Goal: Information Seeking & Learning: Learn about a topic

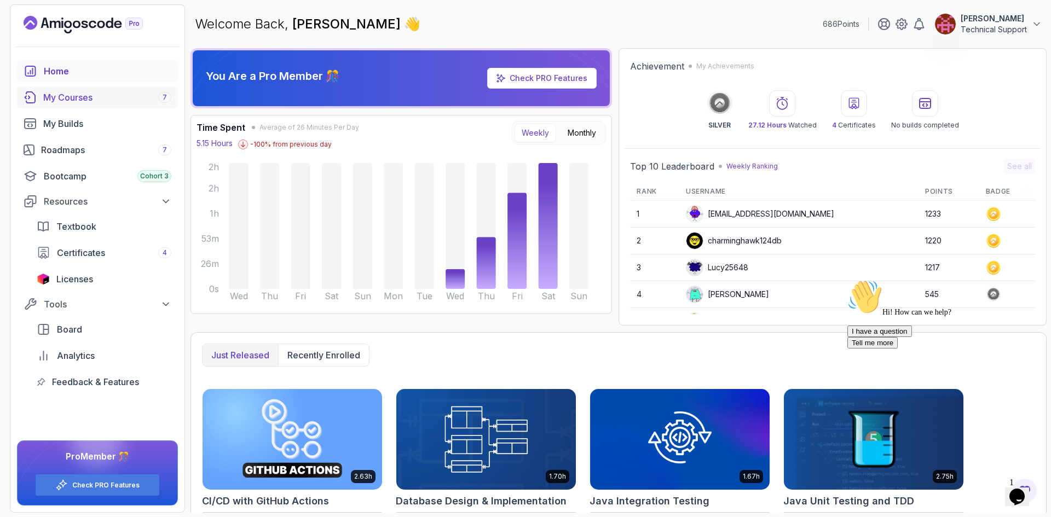
click at [100, 100] on div "My Courses 7" at bounding box center [107, 97] width 128 height 13
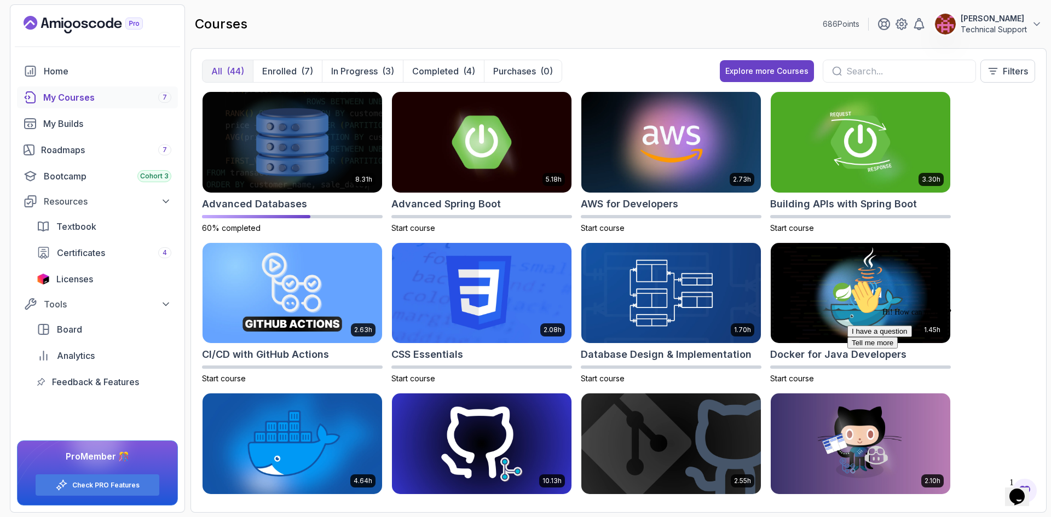
click at [848, 280] on icon "Chat attention grabber" at bounding box center [848, 280] width 0 height 0
drag, startPoint x: 1047, startPoint y: 458, endPoint x: 1713, endPoint y: 778, distance: 738.9
click at [988, 489] on icon "Close" at bounding box center [988, 493] width 0 height 9
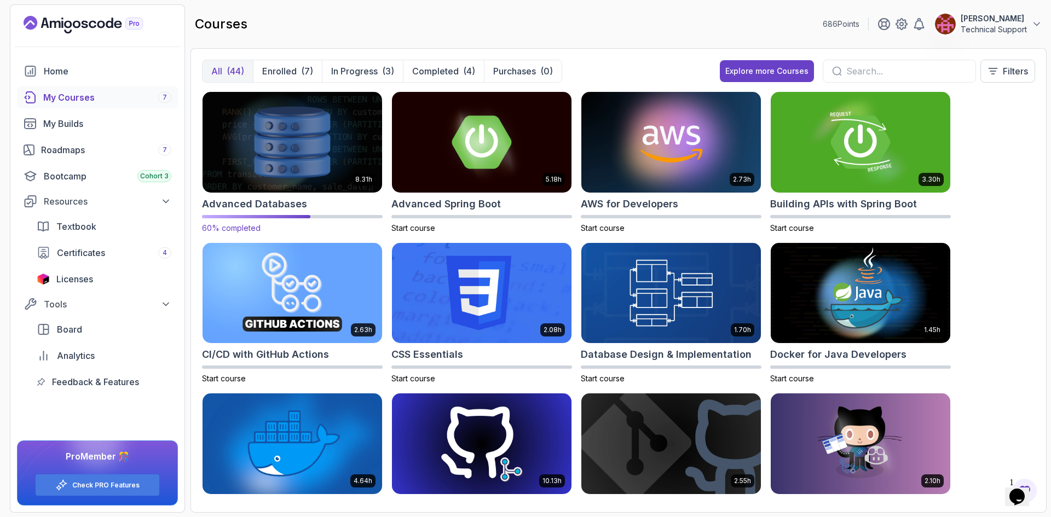
click at [218, 128] on img at bounding box center [292, 142] width 188 height 106
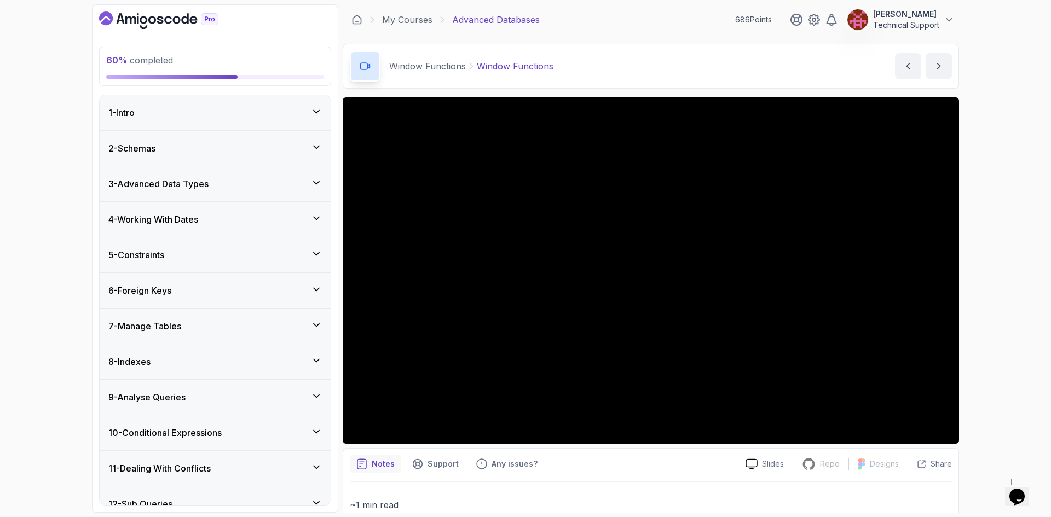
click at [981, 331] on div "60 % completed 1 - Intro 2 - Schemas 3 - Advanced Data Types 4 - Working With D…" at bounding box center [525, 258] width 1051 height 517
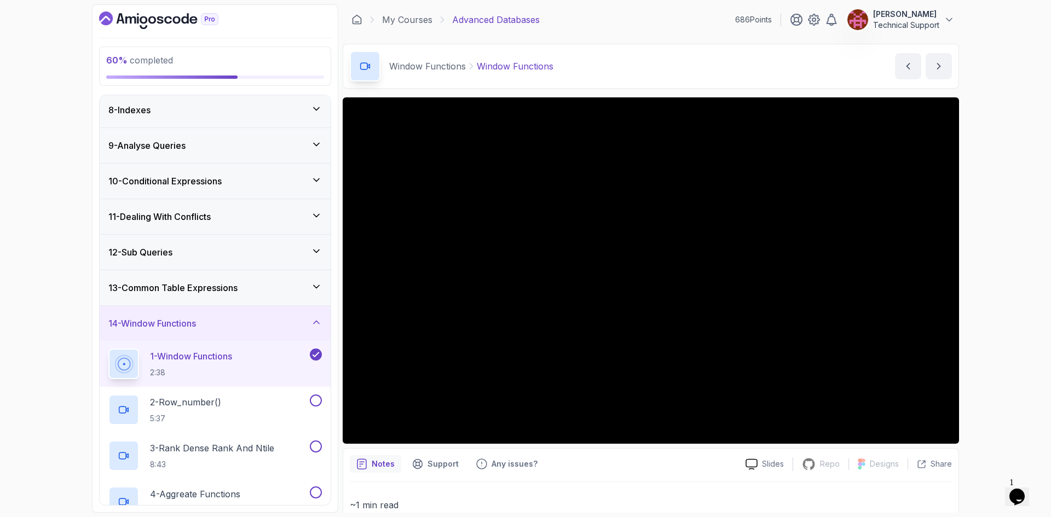
scroll to position [274, 0]
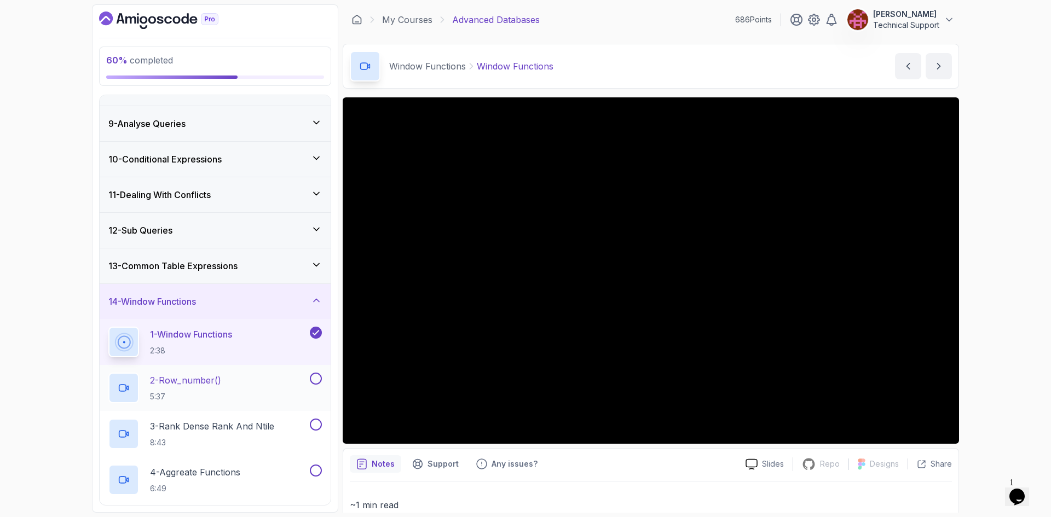
click at [232, 400] on div "2 - Row_number() 5:37" at bounding box center [207, 388] width 199 height 31
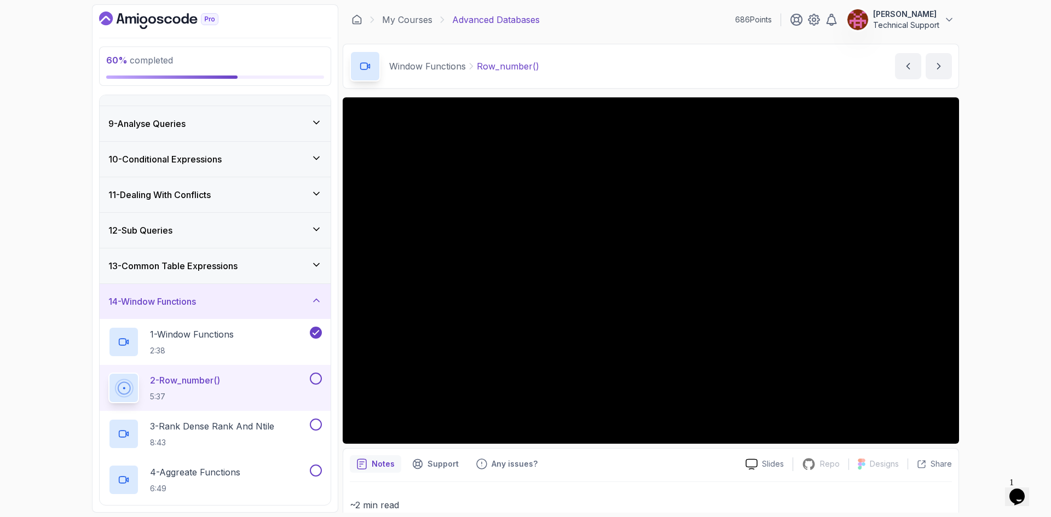
click at [969, 315] on div "60 % completed 1 - Intro 2 - Schemas 3 - Advanced Data Types 4 - Working With D…" at bounding box center [525, 258] width 1051 height 517
click at [979, 286] on div "60 % completed 1 - Intro 2 - Schemas 3 - Advanced Data Types 4 - Working With D…" at bounding box center [525, 258] width 1051 height 517
click at [1017, 318] on div "60 % completed 1 - Intro 2 - Schemas 3 - Advanced Data Types 4 - Working With D…" at bounding box center [525, 258] width 1051 height 517
drag, startPoint x: 1014, startPoint y: 317, endPoint x: 977, endPoint y: 343, distance: 44.4
click at [977, 343] on div "60 % completed 1 - Intro 2 - Schemas 3 - Advanced Data Types 4 - Working With D…" at bounding box center [525, 258] width 1051 height 517
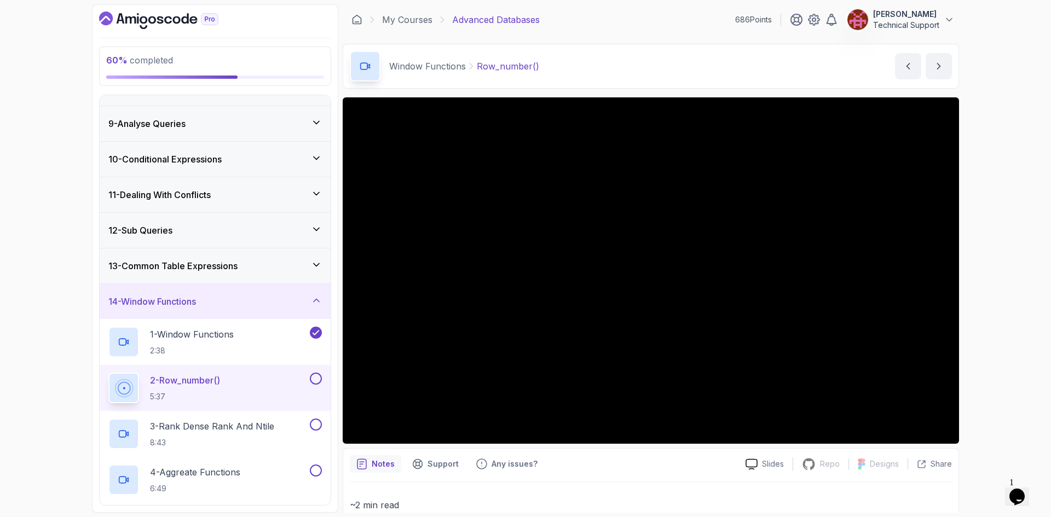
drag, startPoint x: 975, startPoint y: 336, endPoint x: 982, endPoint y: 373, distance: 37.8
click at [982, 373] on div "60 % completed 1 - Intro 2 - Schemas 3 - Advanced Data Types 4 - Working With D…" at bounding box center [525, 258] width 1051 height 517
click at [983, 339] on div "60 % completed 1 - Intro 2 - Schemas 3 - Advanced Data Types 4 - Working With D…" at bounding box center [525, 258] width 1051 height 517
click at [985, 302] on div "60 % completed 1 - Intro 2 - Schemas 3 - Advanced Data Types 4 - Working With D…" at bounding box center [525, 258] width 1051 height 517
click at [981, 298] on div "60 % completed 1 - Intro 2 - Schemas 3 - Advanced Data Types 4 - Working With D…" at bounding box center [525, 258] width 1051 height 517
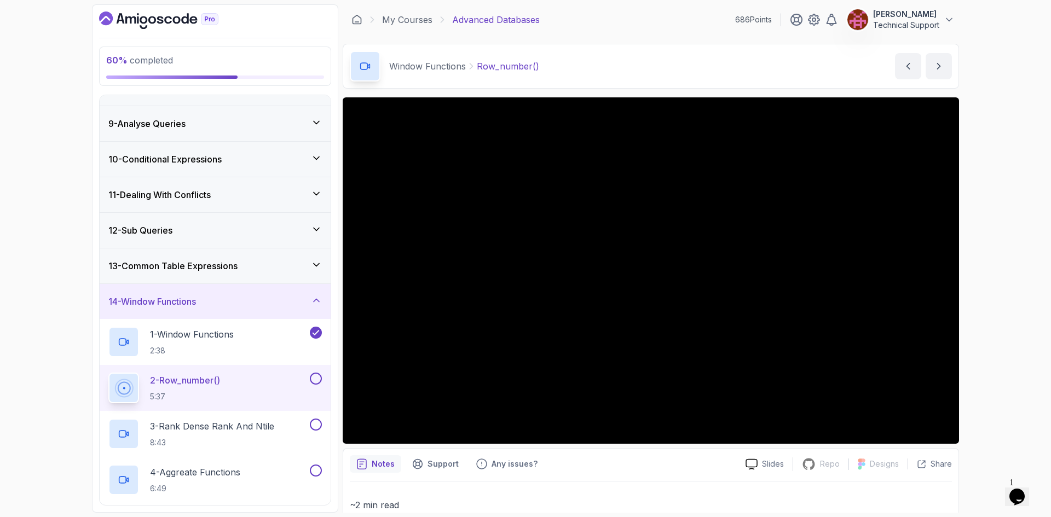
drag, startPoint x: 969, startPoint y: 297, endPoint x: 964, endPoint y: 300, distance: 5.9
drag, startPoint x: 964, startPoint y: 300, endPoint x: 989, endPoint y: 359, distance: 64.8
click at [989, 359] on div "60 % completed 1 - Intro 2 - Schemas 3 - Advanced Data Types 4 - Working With D…" at bounding box center [525, 258] width 1051 height 517
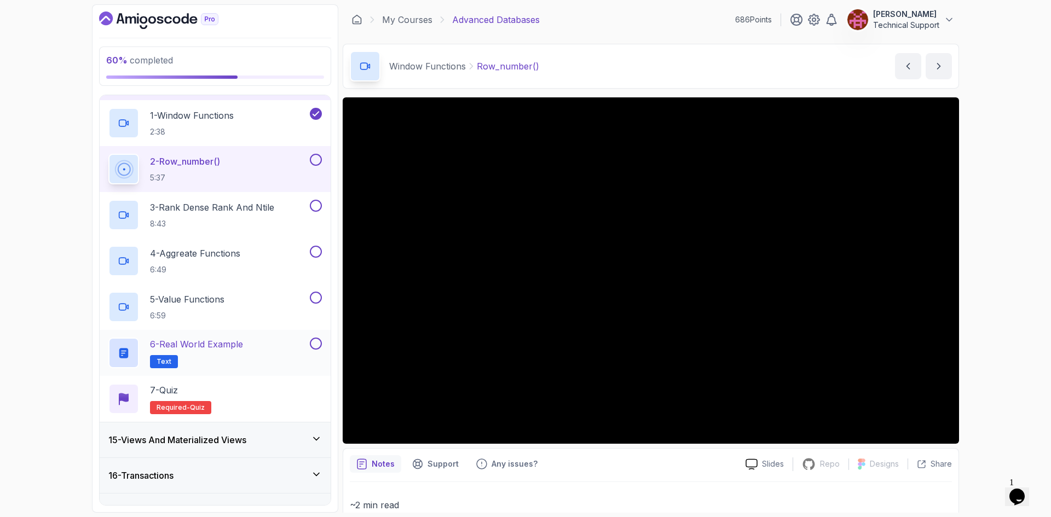
scroll to position [438, 0]
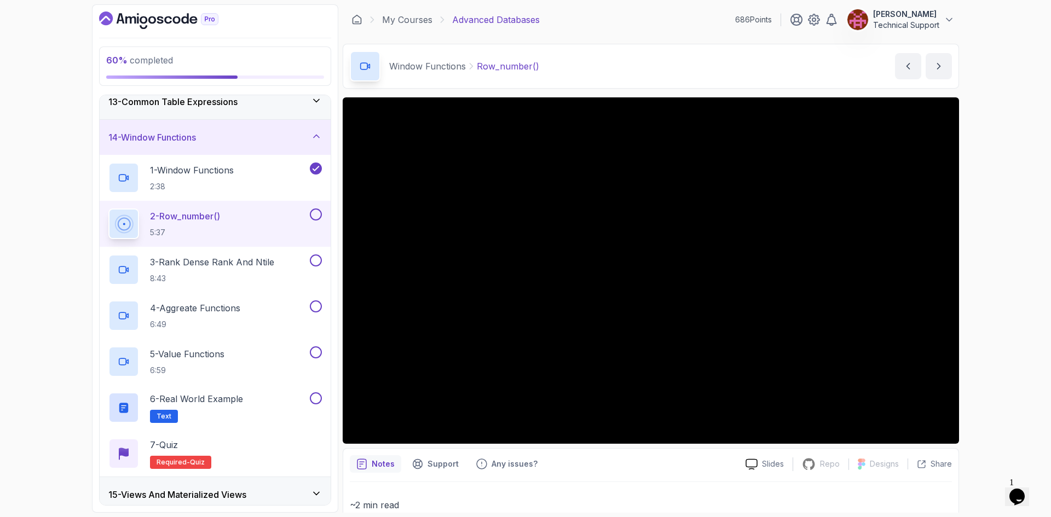
click at [975, 266] on div "60 % completed 1 - Intro 2 - Schemas 3 - Advanced Data Types 4 - Working With D…" at bounding box center [525, 258] width 1051 height 517
click at [980, 260] on div "60 % completed 1 - Intro 2 - Schemas 3 - Advanced Data Types 4 - Working With D…" at bounding box center [525, 258] width 1051 height 517
click at [1005, 303] on div "60 % completed 1 - Intro 2 - Schemas 3 - Advanced Data Types 4 - Working With D…" at bounding box center [525, 258] width 1051 height 517
click at [1004, 302] on div "60 % completed 1 - Intro 2 - Schemas 3 - Advanced Data Types 4 - Working With D…" at bounding box center [525, 258] width 1051 height 517
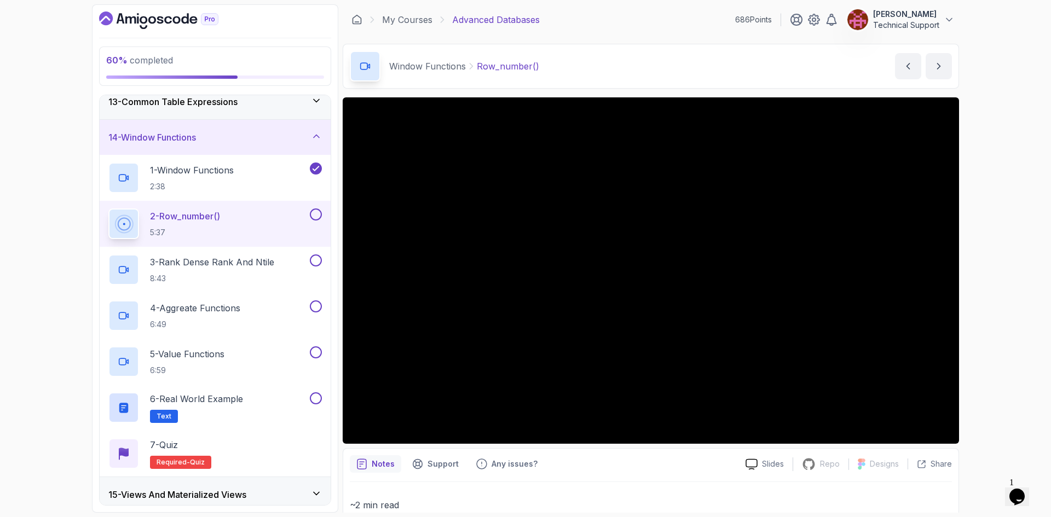
click at [991, 297] on div "60 % completed 1 - Intro 2 - Schemas 3 - Advanced Data Types 4 - Working With D…" at bounding box center [525, 258] width 1051 height 517
click at [980, 301] on div "60 % completed 1 - Intro 2 - Schemas 3 - Advanced Data Types 4 - Working With D…" at bounding box center [525, 258] width 1051 height 517
click at [983, 284] on div "60 % completed 1 - Intro 2 - Schemas 3 - Advanced Data Types 4 - Working With D…" at bounding box center [525, 258] width 1051 height 517
drag, startPoint x: 961, startPoint y: 274, endPoint x: 984, endPoint y: 330, distance: 59.9
click at [984, 330] on div "60 % completed 1 - Intro 2 - Schemas 3 - Advanced Data Types 4 - Working With D…" at bounding box center [525, 258] width 1051 height 517
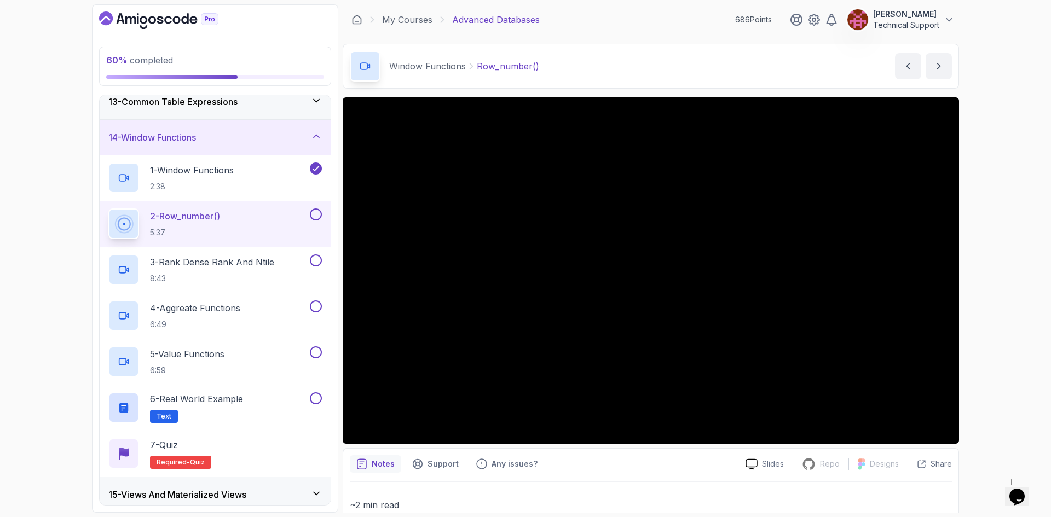
click at [979, 302] on div "60 % completed 1 - Intro 2 - Schemas 3 - Advanced Data Types 4 - Working With D…" at bounding box center [525, 258] width 1051 height 517
click at [990, 302] on div "60 % completed 1 - Intro 2 - Schemas 3 - Advanced Data Types 4 - Working With D…" at bounding box center [525, 258] width 1051 height 517
